Goal: Navigation & Orientation: Find specific page/section

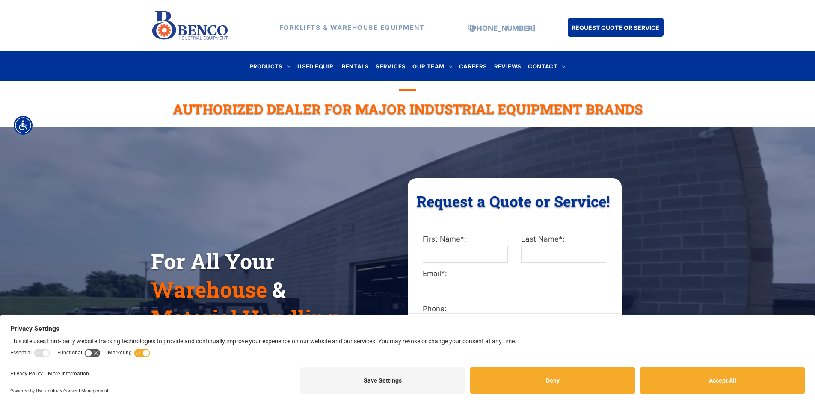
click at [683, 167] on div "For All Your Warehouse & Material Handling Needs! Request a Quote or Service! R…" at bounding box center [407, 317] width 815 height 363
